Goal: Task Accomplishment & Management: Use online tool/utility

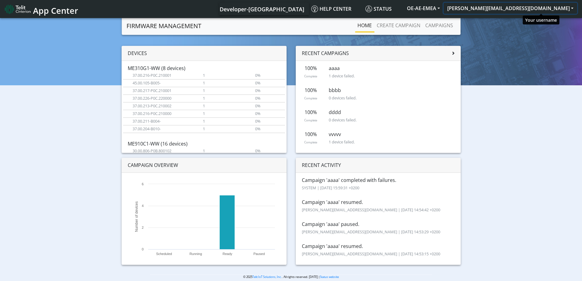
click at [531, 10] on button "[PERSON_NAME][EMAIL_ADDRESS][DOMAIN_NAME]" at bounding box center [511, 8] width 134 height 11
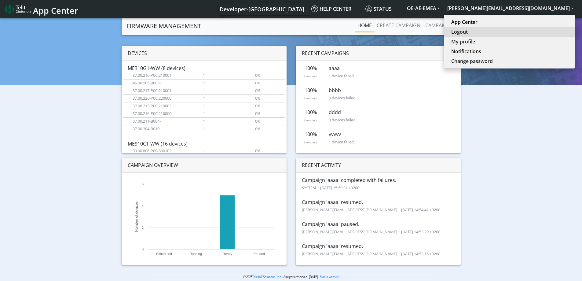
click at [535, 35] on button "Logout" at bounding box center [509, 32] width 131 height 10
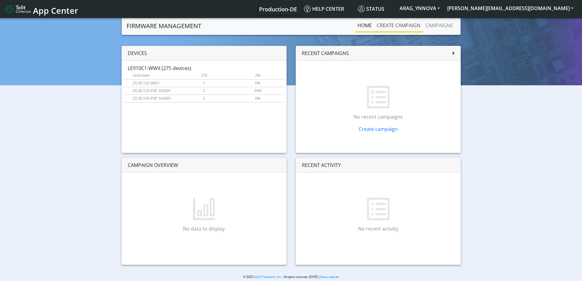
click at [404, 26] on link "Create campaign" at bounding box center [398, 25] width 49 height 12
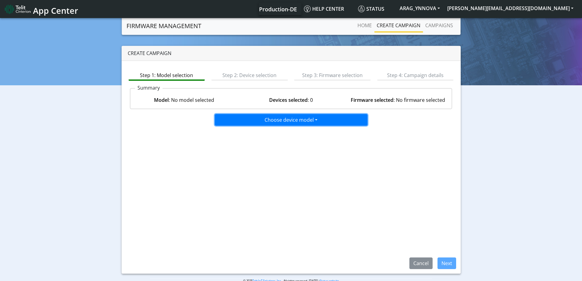
click at [283, 123] on button "Choose device model" at bounding box center [291, 120] width 153 height 12
click at [252, 143] on button "LE910C1-WWX" at bounding box center [291, 143] width 153 height 10
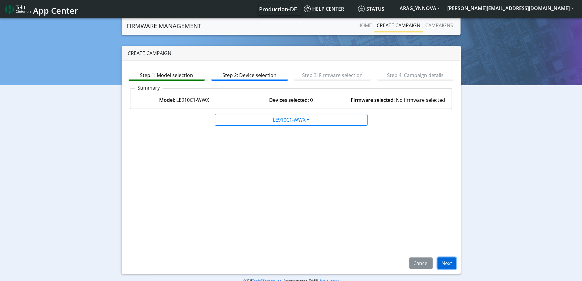
click at [450, 266] on button "Next" at bounding box center [447, 263] width 19 height 12
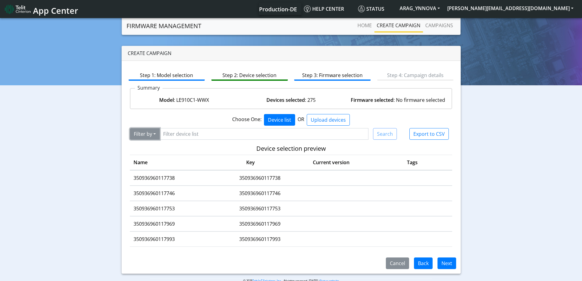
click at [154, 135] on button "Filter by" at bounding box center [145, 134] width 30 height 12
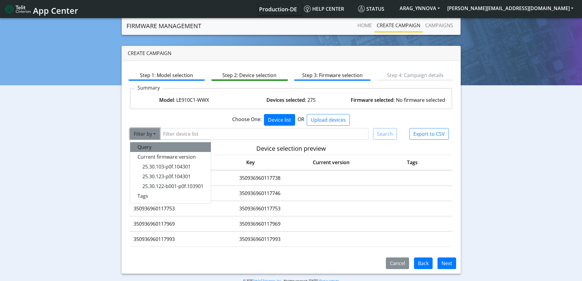
click at [149, 148] on button "Query" at bounding box center [170, 147] width 81 height 10
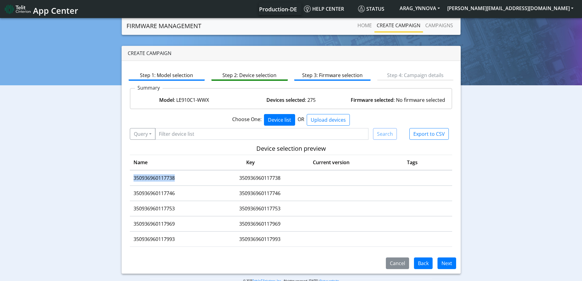
drag, startPoint x: 177, startPoint y: 179, endPoint x: 133, endPoint y: 176, distance: 44.1
click at [133, 176] on td "350936960117738" at bounding box center [173, 177] width 87 height 15
copy td "350936960117738"
click at [173, 133] on input "Filter device list" at bounding box center [262, 134] width 214 height 12
paste input "350936960117738"
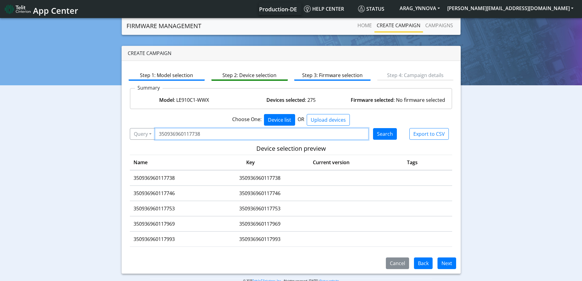
type input "350936960117738"
click at [393, 137] on button "Search" at bounding box center [385, 134] width 24 height 12
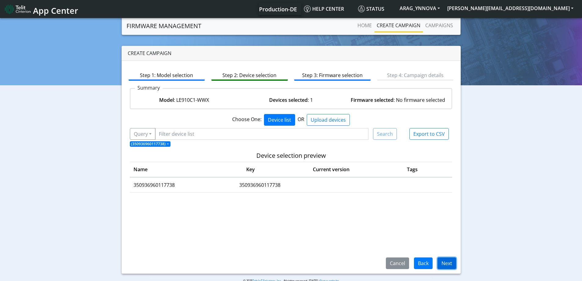
click at [445, 260] on button "Next" at bounding box center [447, 263] width 19 height 12
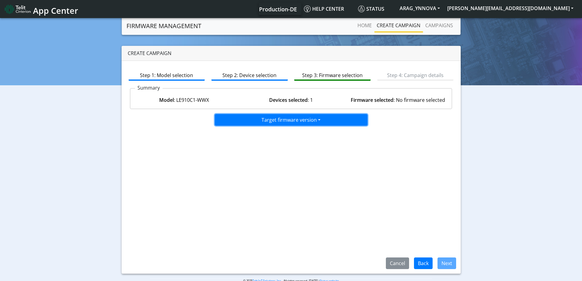
click at [320, 123] on button "Target firmware version" at bounding box center [291, 120] width 153 height 12
click at [423, 265] on button "Back" at bounding box center [423, 263] width 19 height 12
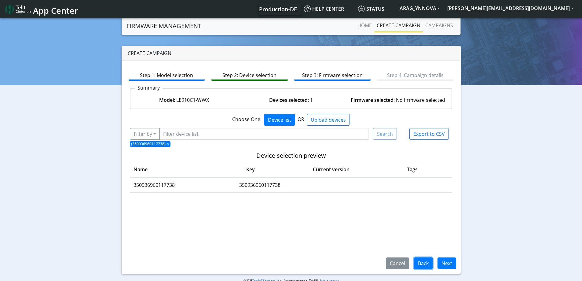
click at [423, 265] on button "Back" at bounding box center [423, 263] width 19 height 12
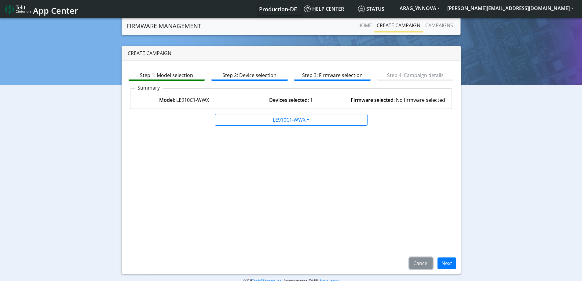
drag, startPoint x: 423, startPoint y: 265, endPoint x: 263, endPoint y: 243, distance: 161.0
click at [263, 243] on div "Step 1: Model selection Step 2: Device selection Step 3: Firmware selection Ste…" at bounding box center [291, 167] width 339 height 213
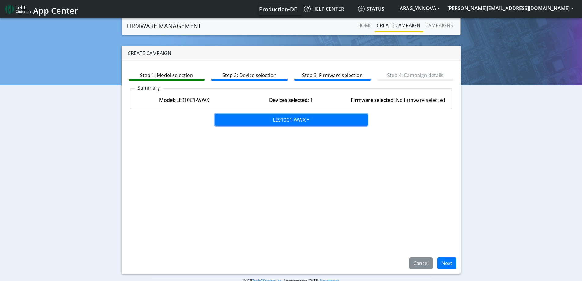
click at [302, 119] on button "LE910C1-WWX" at bounding box center [291, 120] width 153 height 12
click at [247, 145] on button "LE910C1-WWX" at bounding box center [291, 143] width 153 height 10
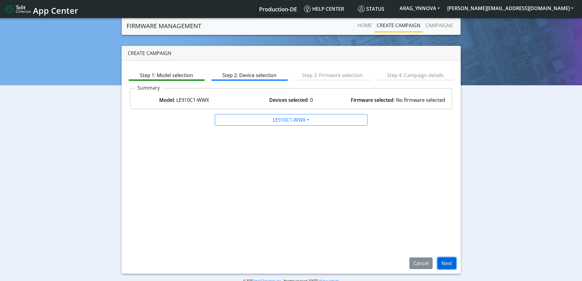
click at [448, 263] on button "Next" at bounding box center [447, 263] width 19 height 12
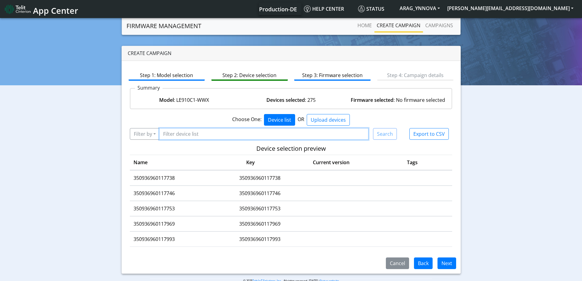
click at [225, 135] on input "Filter device list" at bounding box center [264, 134] width 210 height 12
click at [141, 132] on button "Filter by" at bounding box center [145, 134] width 30 height 12
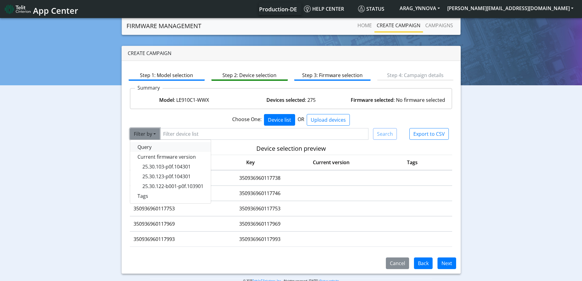
click at [150, 151] on button "Query" at bounding box center [170, 147] width 81 height 10
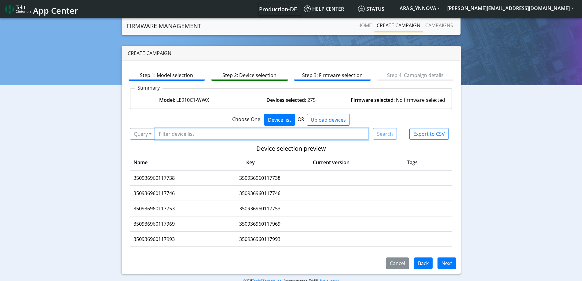
click at [169, 136] on input "Filter device list" at bounding box center [262, 134] width 214 height 12
paste input "350936960163443"
type input "350936960163443"
click at [385, 136] on button "Search" at bounding box center [385, 134] width 24 height 12
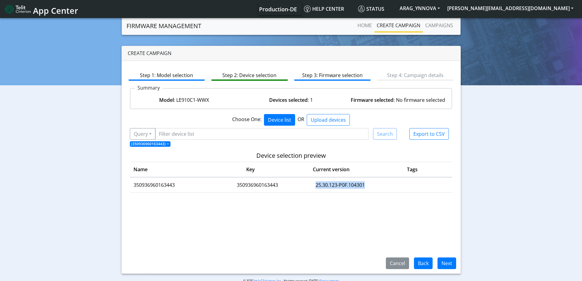
drag, startPoint x: 366, startPoint y: 187, endPoint x: 314, endPoint y: 189, distance: 52.0
click at [314, 189] on td "25.30.123-P0F.104301" at bounding box center [340, 185] width 80 height 15
click at [450, 264] on button "Next" at bounding box center [447, 263] width 19 height 12
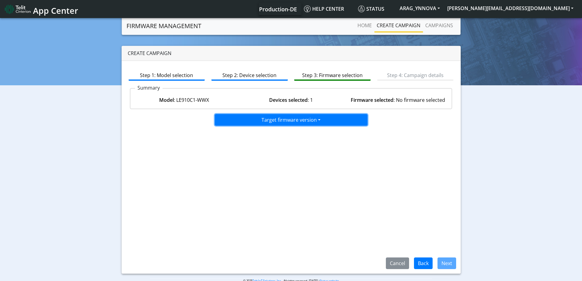
click at [313, 120] on button "Target firmware version" at bounding box center [291, 120] width 153 height 12
click at [258, 144] on button "25.30.128-P0F.125701" at bounding box center [291, 143] width 153 height 10
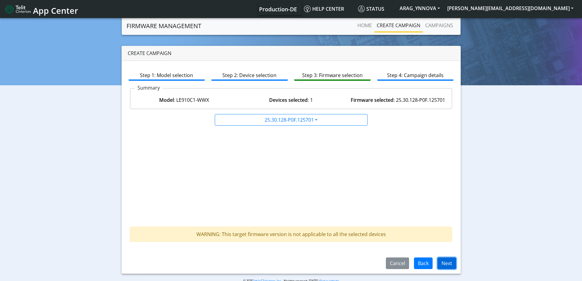
click at [453, 263] on button "Next" at bounding box center [447, 263] width 19 height 12
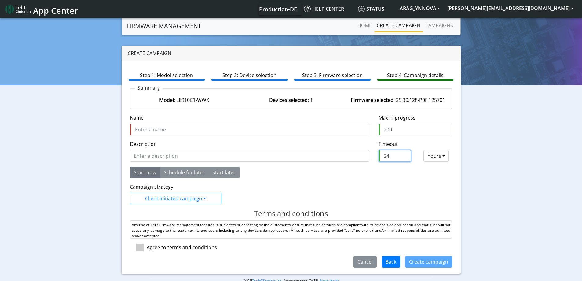
drag, startPoint x: 388, startPoint y: 159, endPoint x: 363, endPoint y: 159, distance: 24.7
click at [363, 159] on div "Description Timeout required and should be greater than 0 Timeout Timeout (hour…" at bounding box center [291, 153] width 332 height 26
type input "2"
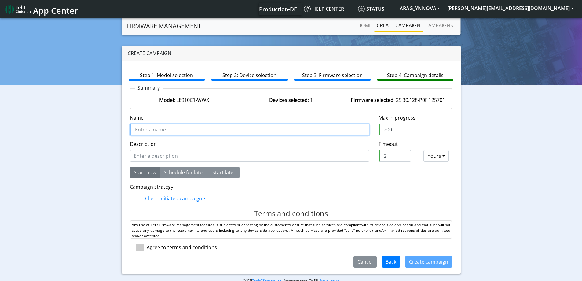
click at [155, 133] on input "Name" at bounding box center [250, 130] width 240 height 12
paste input "350936960163443"
drag, startPoint x: 197, startPoint y: 128, endPoint x: 115, endPoint y: 126, distance: 81.6
click at [115, 126] on div "Create campaign Step 1: Model selection Step 2: Device selection Step 3: Firmwa…" at bounding box center [291, 160] width 573 height 228
type input "update 350936960163443"
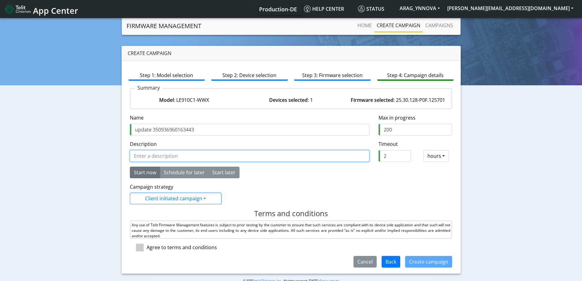
click at [168, 158] on input "Description" at bounding box center [250, 156] width 240 height 12
paste input "update 350936960163443"
type input "update 350936960163443"
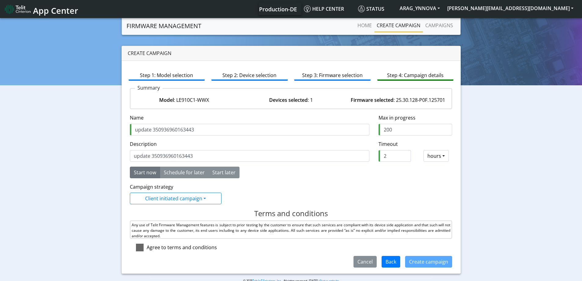
click at [138, 247] on span at bounding box center [140, 248] width 8 height 8
click at [147, 247] on input "checkbox" at bounding box center [149, 246] width 4 height 4
checkbox input "true"
click at [425, 262] on button "Create campaign" at bounding box center [428, 262] width 47 height 12
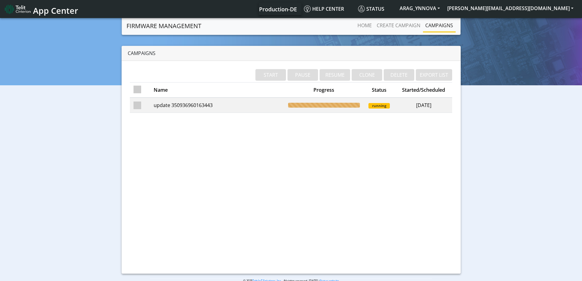
click at [181, 107] on td "update 350936960163443" at bounding box center [217, 104] width 134 height 15
click at [203, 108] on td "update 350936960163443" at bounding box center [217, 104] width 134 height 15
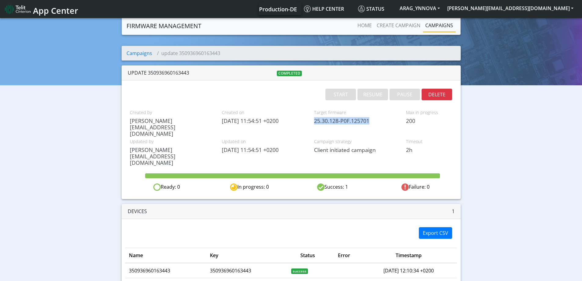
copy span "25.30.128-P0F.125701"
drag, startPoint x: 369, startPoint y: 121, endPoint x: 314, endPoint y: 122, distance: 55.0
click at [314, 122] on span "25.30.128-P0F.125701" at bounding box center [355, 121] width 83 height 6
